Goal: Find specific page/section: Find specific page/section

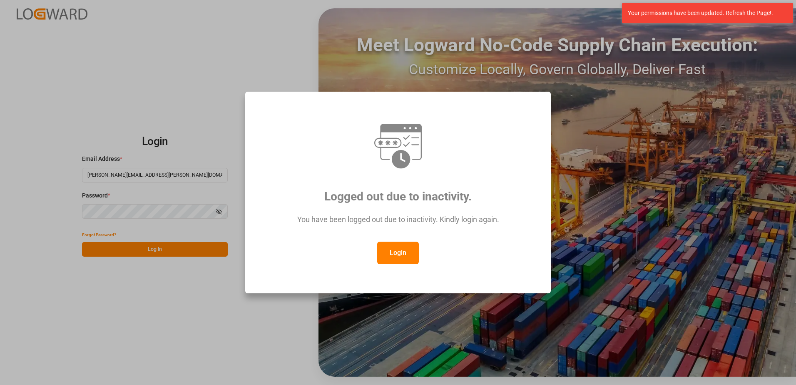
click at [409, 257] on button "Login" at bounding box center [398, 253] width 42 height 22
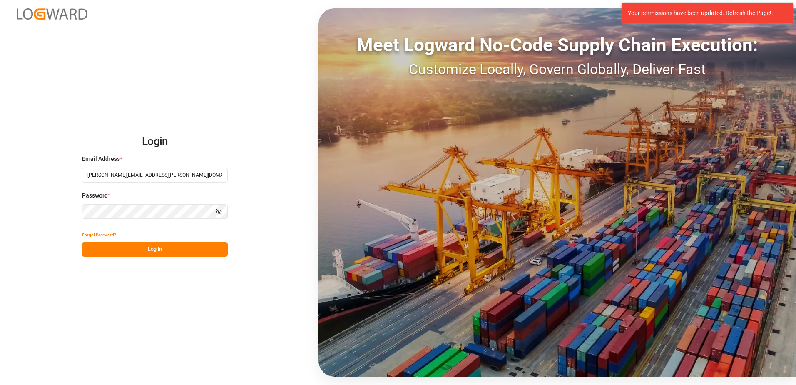
click at [205, 249] on button "Log In" at bounding box center [155, 249] width 146 height 15
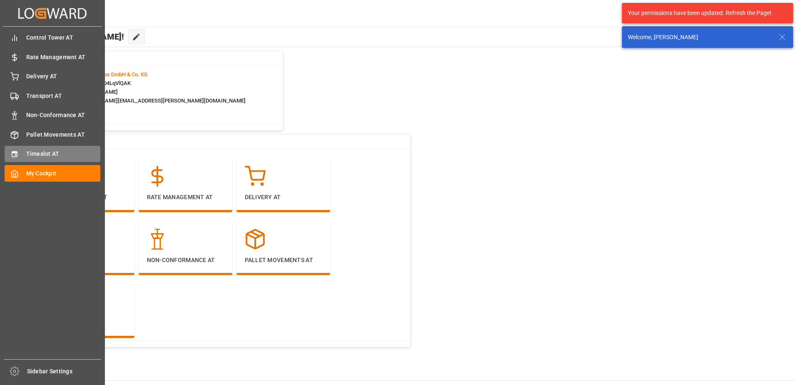
click at [42, 149] on div "Timeslot AT Timeslot AT" at bounding box center [53, 154] width 96 height 16
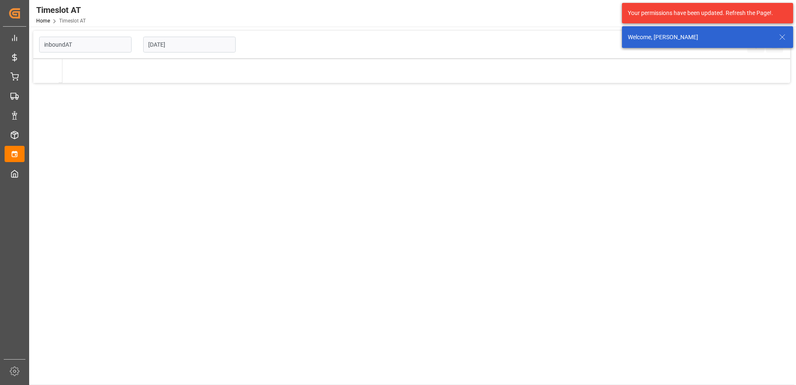
type input "Inbound AT"
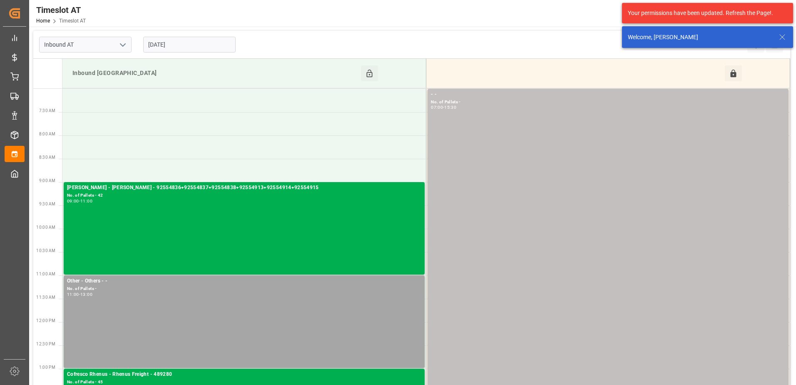
click at [152, 43] on input "08-09-2025" at bounding box center [189, 45] width 92 height 16
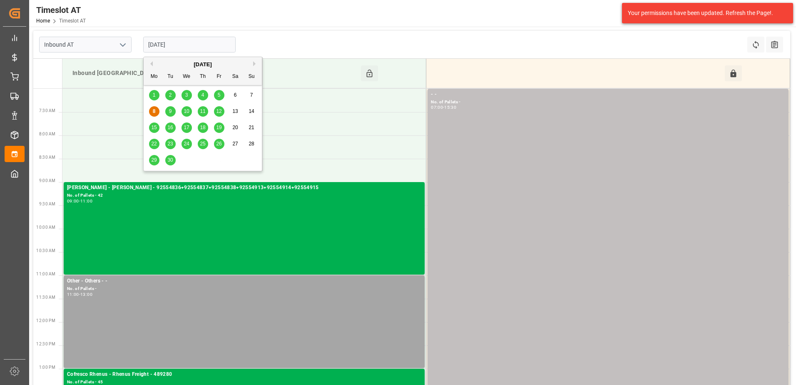
click at [170, 113] on span "9" at bounding box center [170, 111] width 3 height 6
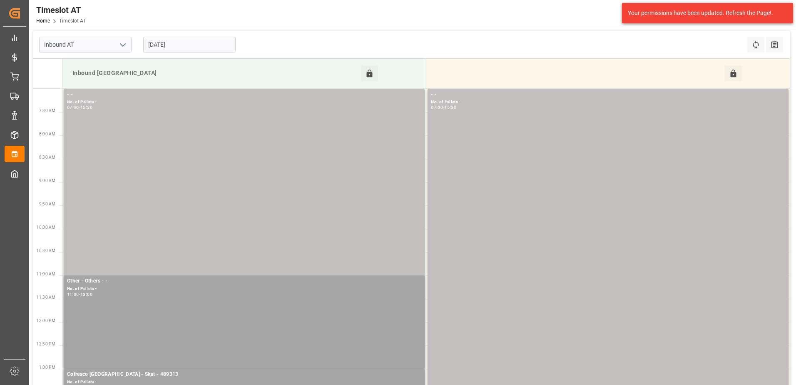
click at [170, 45] on input "09-09-2025" at bounding box center [189, 45] width 92 height 16
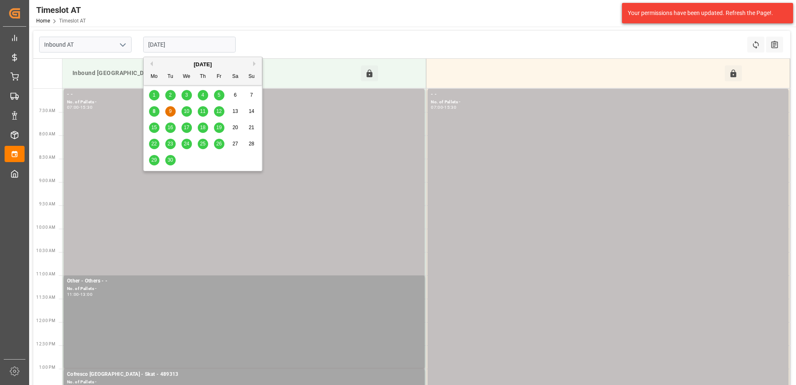
click at [185, 112] on span "10" at bounding box center [186, 111] width 5 height 6
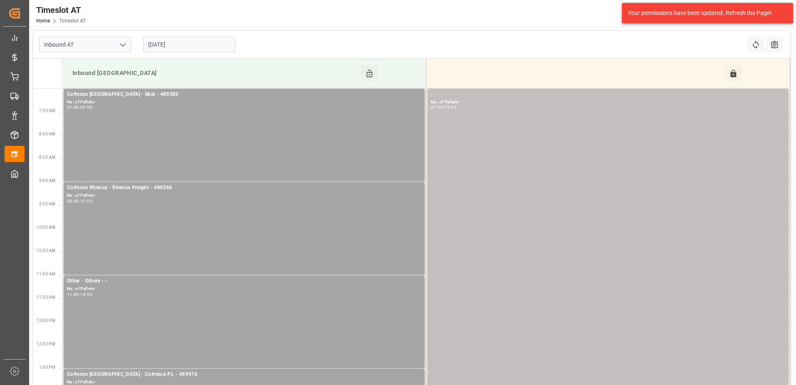
click at [181, 44] on input "10-09-2025" at bounding box center [189, 45] width 92 height 16
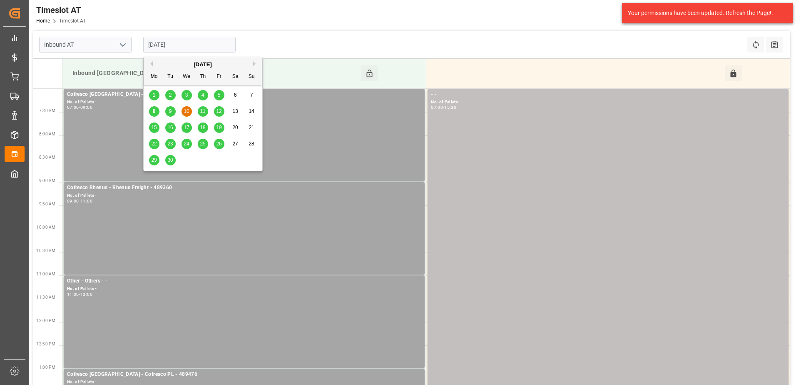
click at [172, 112] on span "9" at bounding box center [170, 111] width 3 height 6
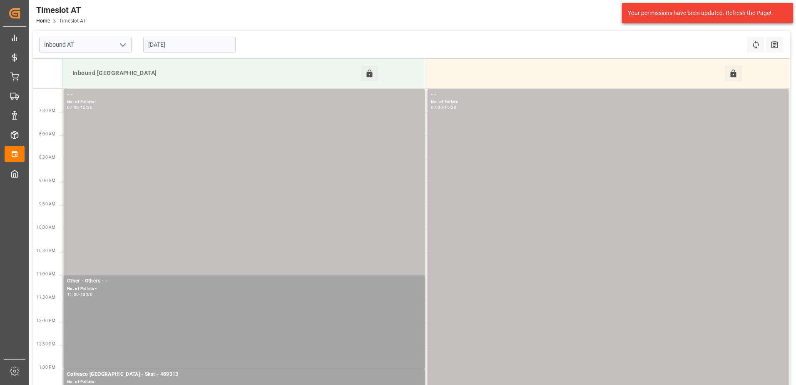
click at [173, 42] on input "09-09-2025" at bounding box center [189, 45] width 92 height 16
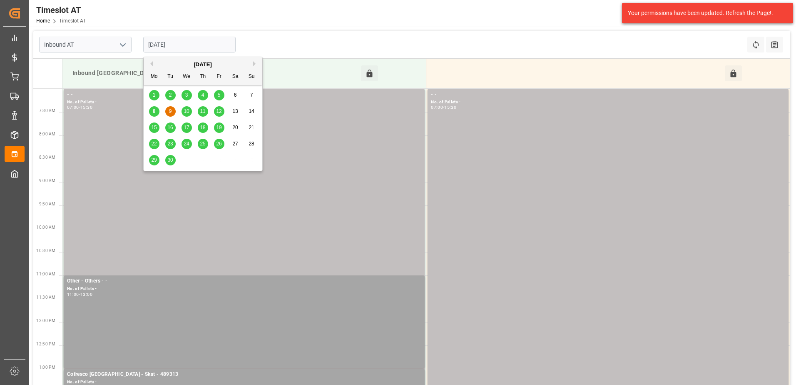
click at [187, 111] on span "10" at bounding box center [186, 111] width 5 height 6
type input "10-09-2025"
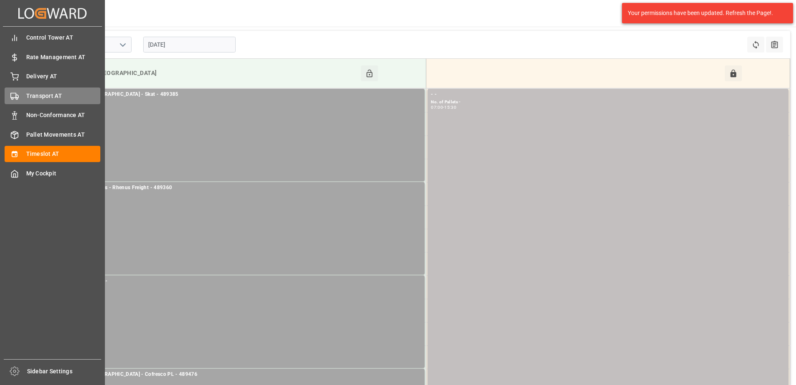
click at [27, 98] on span "Transport AT" at bounding box center [63, 96] width 75 height 9
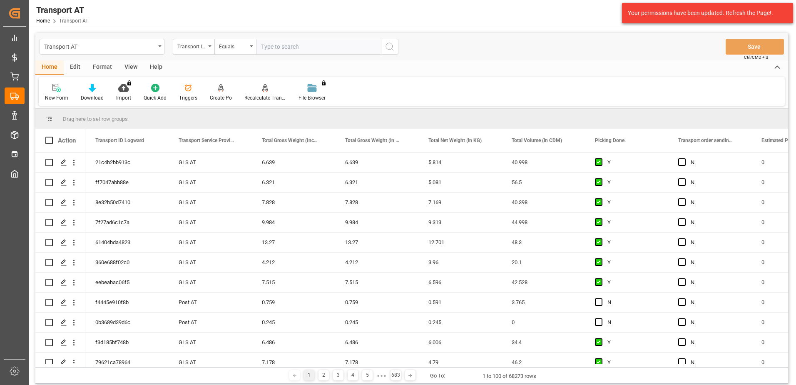
click at [210, 48] on div "Transport ID Logward" at bounding box center [194, 47] width 42 height 16
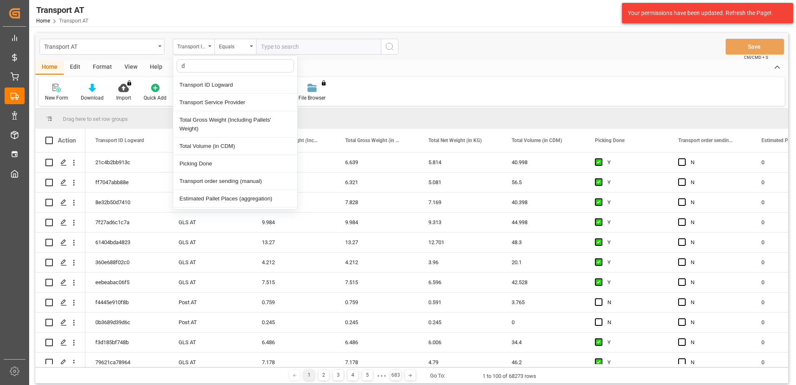
type input "do"
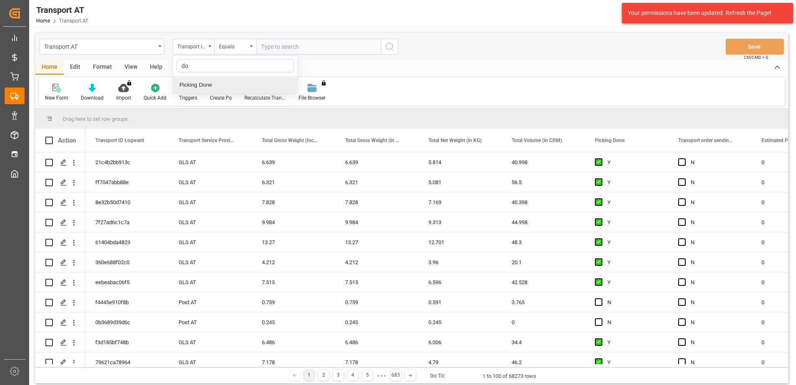
click at [211, 86] on div "Picking Done" at bounding box center [235, 84] width 124 height 17
click at [300, 47] on input "text" at bounding box center [318, 47] width 125 height 16
type input "Y"
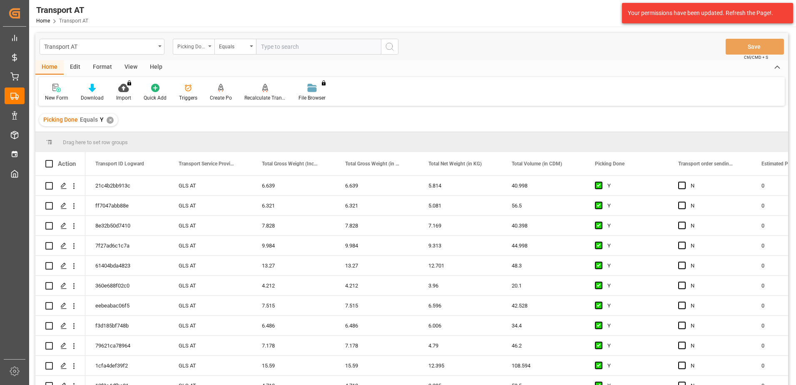
click at [212, 46] on div "Picking Done" at bounding box center [194, 47] width 42 height 16
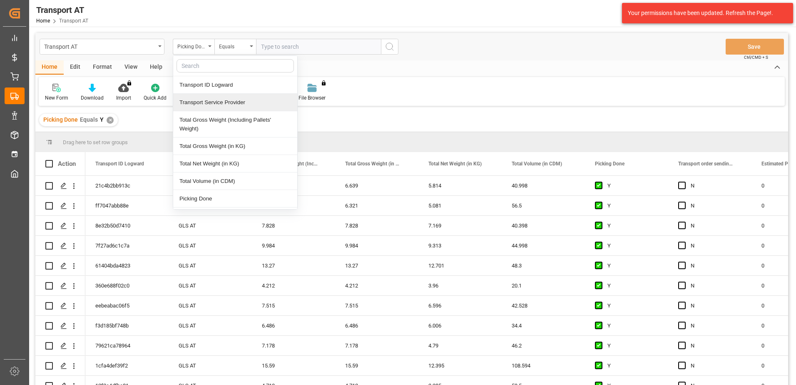
click at [216, 100] on div "Transport Service Provider" at bounding box center [235, 102] width 124 height 17
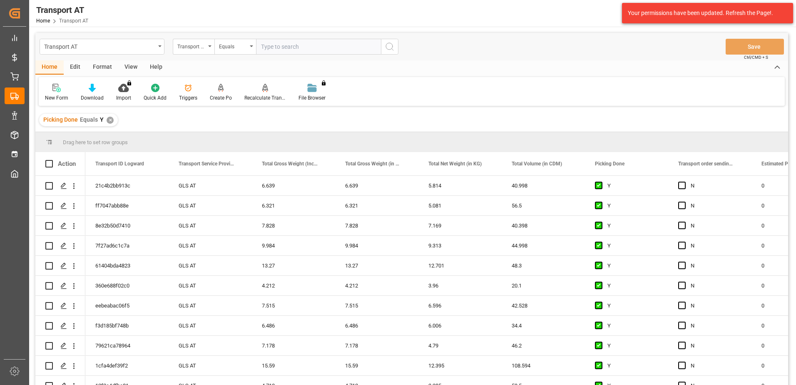
click at [286, 50] on input "text" at bounding box center [318, 47] width 125 height 16
type input "gebr weiss"
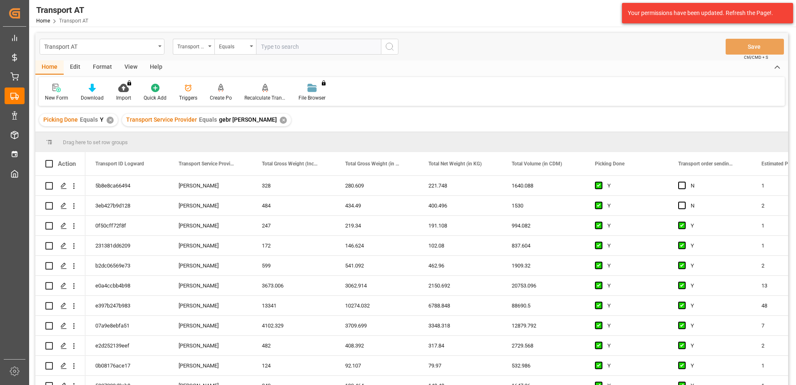
click at [136, 62] on div "View" at bounding box center [130, 67] width 25 height 14
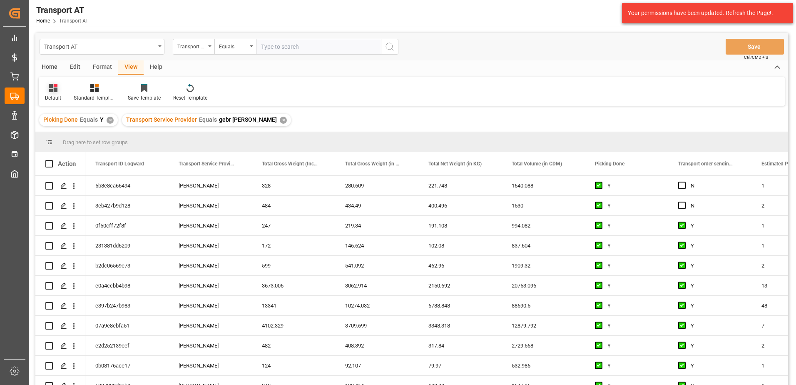
click at [54, 90] on icon at bounding box center [53, 88] width 8 height 8
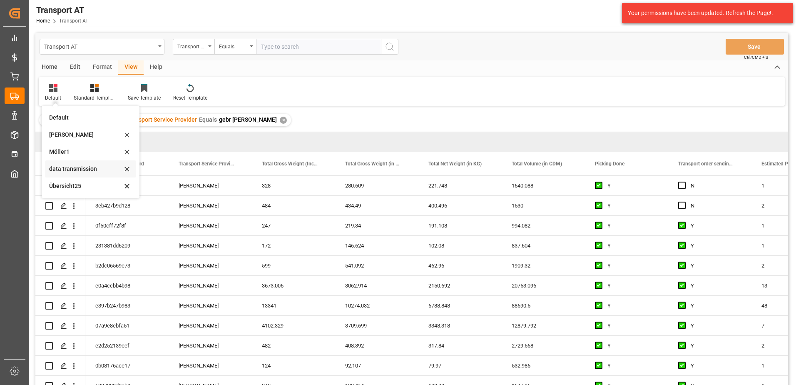
click at [71, 170] on div "data transmission" at bounding box center [85, 169] width 73 height 9
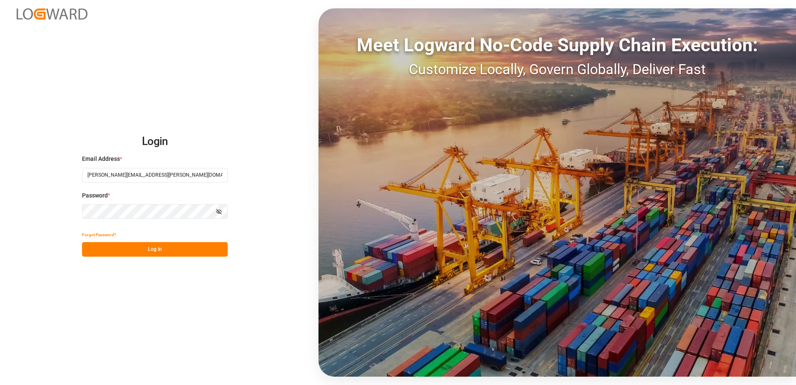
click at [147, 249] on button "Log In" at bounding box center [155, 249] width 146 height 15
